Goal: Find specific page/section: Find specific page/section

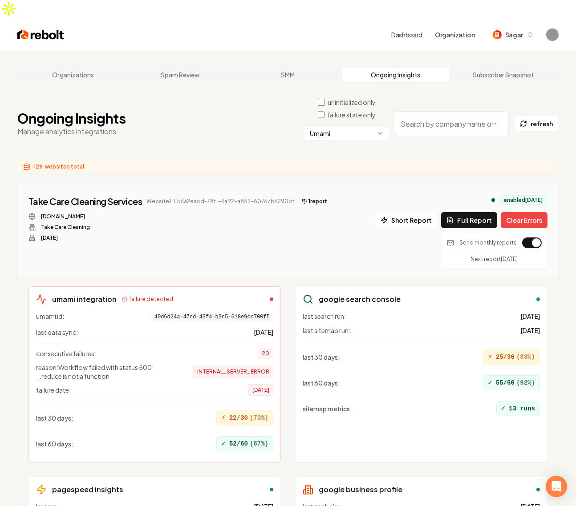
click at [309, 160] on div "129 websites total" at bounding box center [287, 166] width 541 height 13
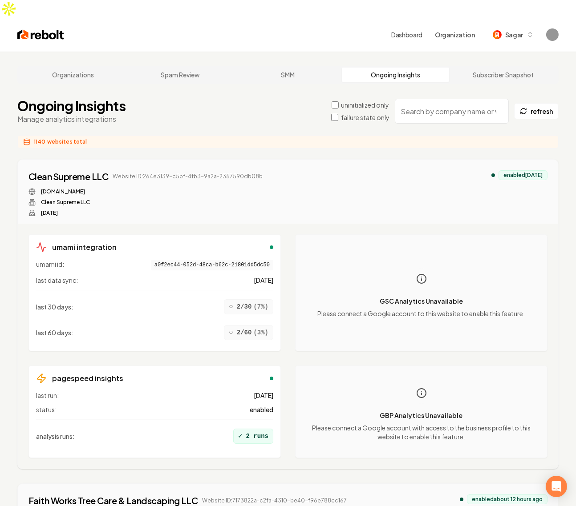
click at [352, 113] on label "failure state only" at bounding box center [365, 117] width 48 height 9
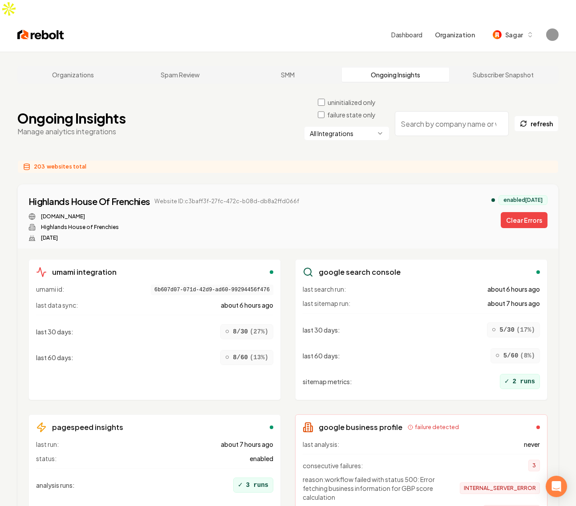
click at [201, 120] on div "Ongoing Insights Manage analytics integrations uninitialized only failure state…" at bounding box center [287, 124] width 541 height 52
